Goal: Check status: Check status

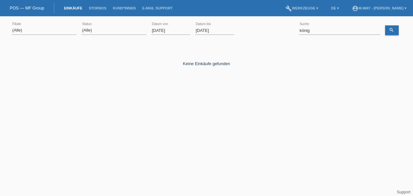
click at [162, 32] on input "[DATE]" at bounding box center [170, 30] width 39 height 8
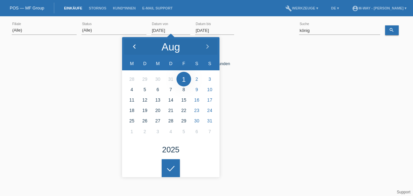
click at [135, 46] on icon at bounding box center [134, 46] width 5 height 5
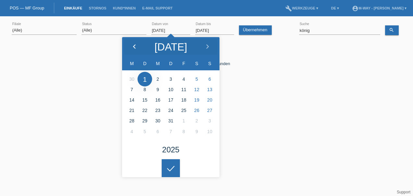
click at [134, 47] on icon at bounding box center [134, 46] width 5 height 5
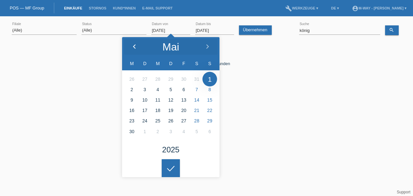
click at [134, 47] on icon at bounding box center [134, 46] width 5 height 5
click at [134, 47] on polyline at bounding box center [135, 47] width 2 height 4
type input "01.03.2025"
click at [307, 32] on input "könig" at bounding box center [339, 30] width 81 height 8
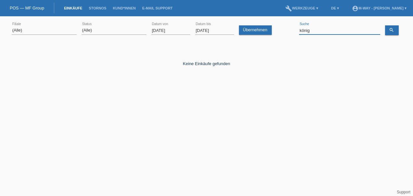
click at [307, 32] on input "könig" at bounding box center [339, 30] width 81 height 8
type input "orso"
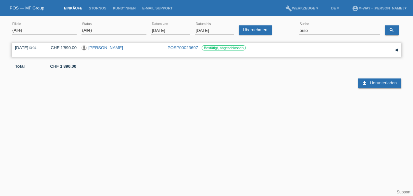
click at [185, 47] on link "POSP00023697" at bounding box center [183, 47] width 31 height 5
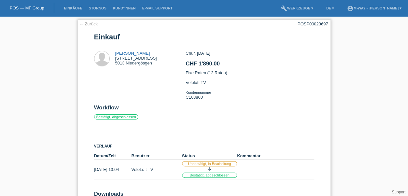
scroll to position [34, 0]
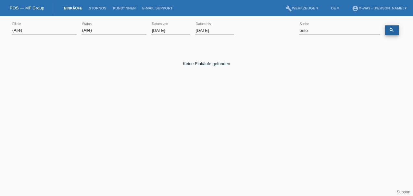
click at [392, 32] on icon "search" at bounding box center [391, 29] width 5 height 5
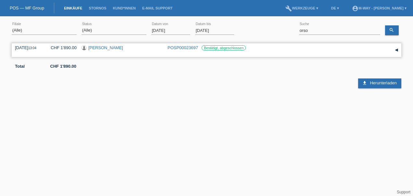
click at [181, 46] on link "POSP00023697" at bounding box center [183, 47] width 31 height 5
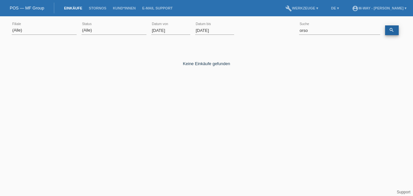
click at [393, 32] on icon "search" at bounding box center [391, 29] width 5 height 5
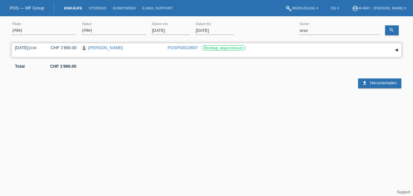
click at [92, 47] on link "[PERSON_NAME]" at bounding box center [105, 47] width 35 height 5
